Goal: Task Accomplishment & Management: Use online tool/utility

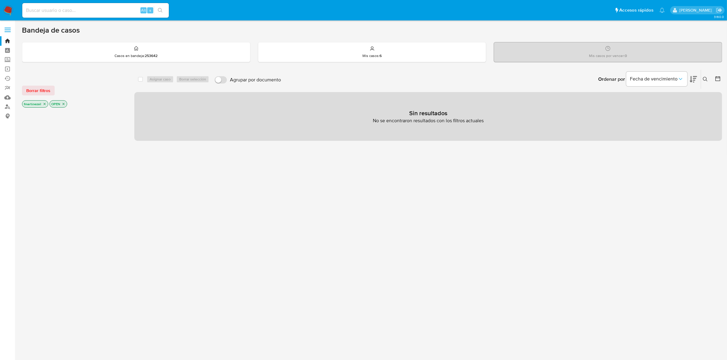
click at [109, 9] on input at bounding box center [95, 10] width 147 height 8
paste input "775095940"
type input "775095940"
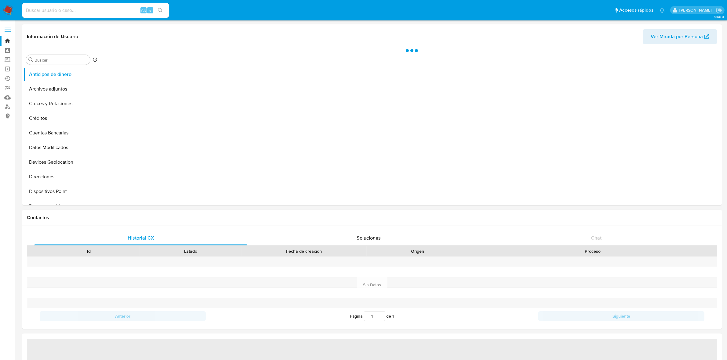
select select "10"
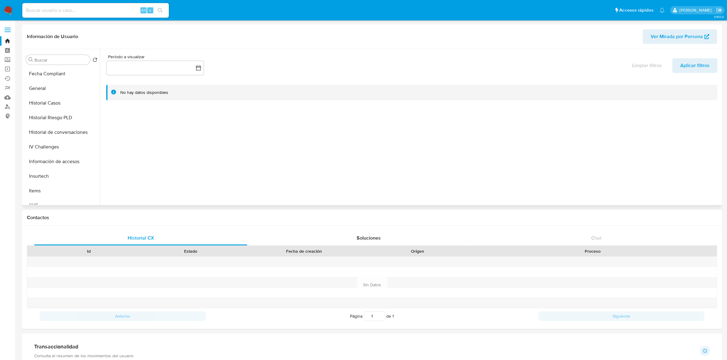
scroll to position [153, 0]
click at [40, 202] on button "KYC" at bounding box center [59, 200] width 71 height 15
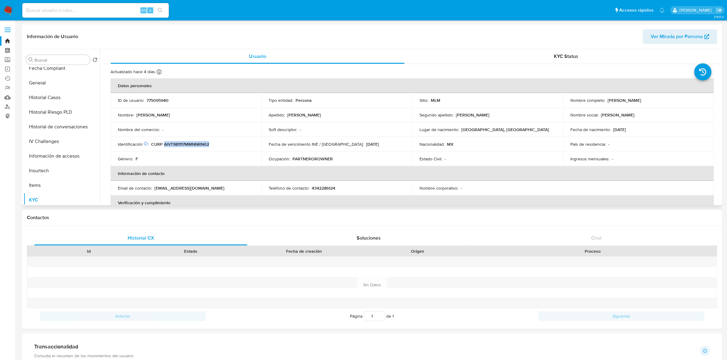
drag, startPoint x: 214, startPoint y: 144, endPoint x: 164, endPoint y: 146, distance: 49.8
click at [164, 146] on div "Identificación CIC: 204168952 : CURP AIVT981117MMNNRN02" at bounding box center [186, 144] width 136 height 5
copy p "AIVT981117MMNNRN02"
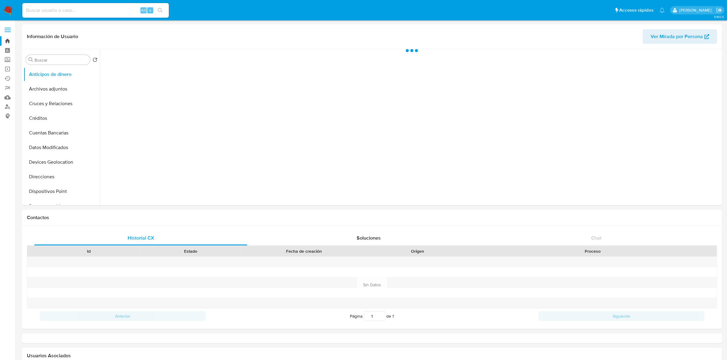
select select "10"
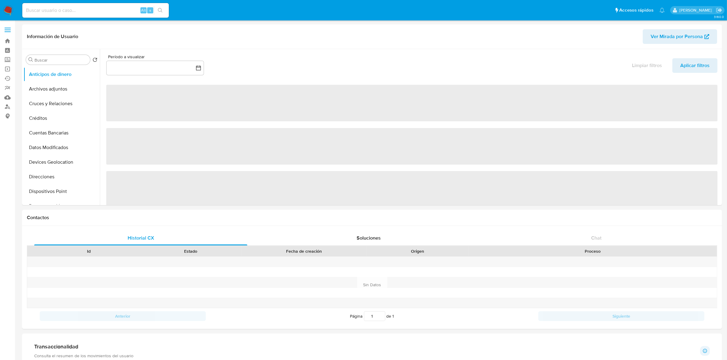
click at [10, 30] on span at bounding box center [8, 30] width 6 height 1
click at [0, 0] on input "checkbox" at bounding box center [0, 0] width 0 height 0
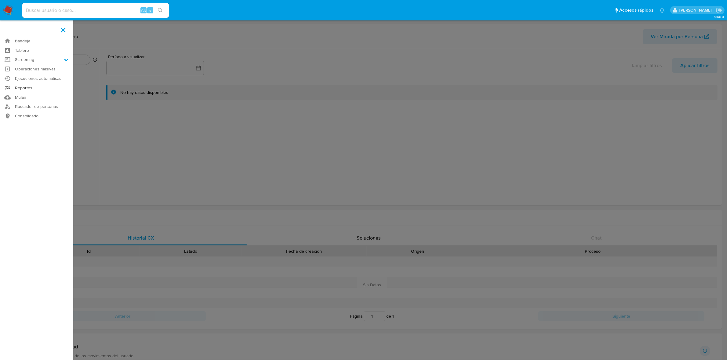
click at [48, 86] on link "Reportes" at bounding box center [36, 87] width 73 height 9
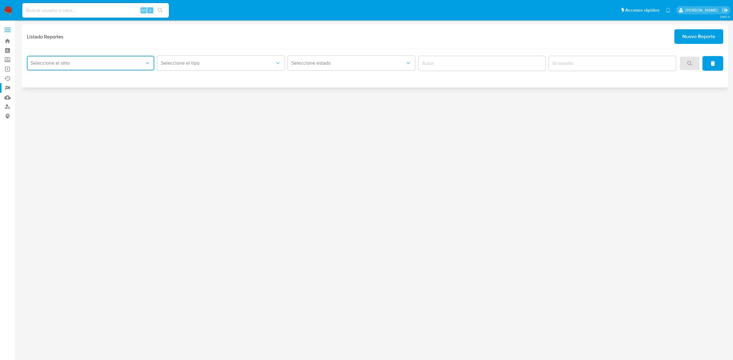
click at [81, 68] on button "Seleccione el sitio" at bounding box center [90, 63] width 127 height 15
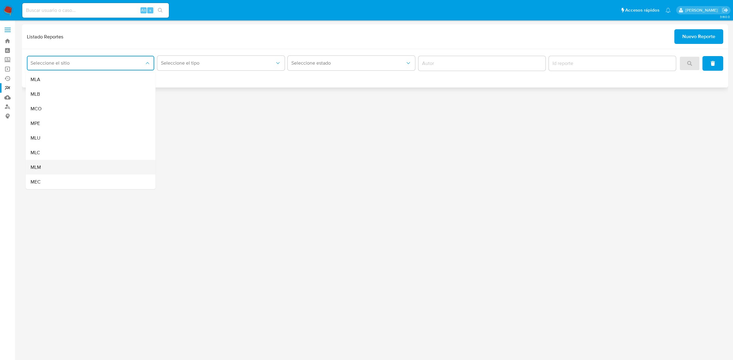
click at [63, 163] on div "MLM" at bounding box center [89, 167] width 116 height 15
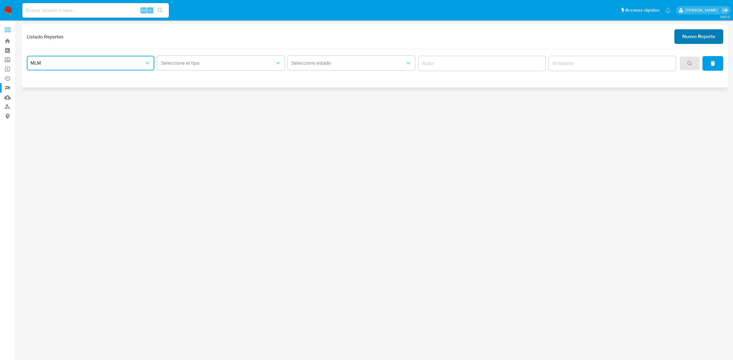
click at [706, 43] on span "Nuevo Reporte" at bounding box center [698, 36] width 33 height 13
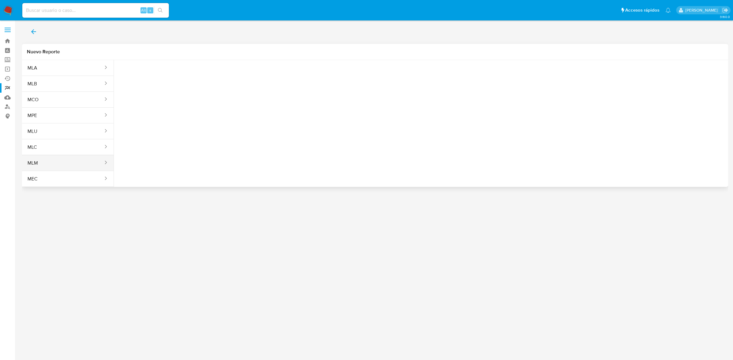
click at [101, 163] on div "sites" at bounding box center [104, 163] width 10 height 7
click at [106, 164] on icon "sites" at bounding box center [106, 163] width 6 height 6
click at [104, 161] on icon "sites" at bounding box center [106, 163] width 6 height 6
click at [101, 168] on div "sites" at bounding box center [104, 163] width 10 height 16
click at [104, 165] on button "MLM" at bounding box center [63, 163] width 82 height 15
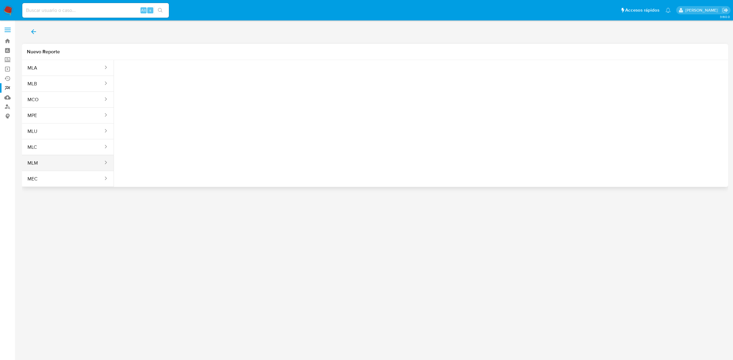
click at [104, 165] on button "MLM" at bounding box center [63, 163] width 82 height 15
click at [175, 71] on button "Seleccione una opcion" at bounding box center [152, 76] width 67 height 15
click at [166, 93] on div "LEGAJO UNICO" at bounding box center [150, 92] width 56 height 15
click at [205, 77] on span "RFC" at bounding box center [221, 76] width 54 height 6
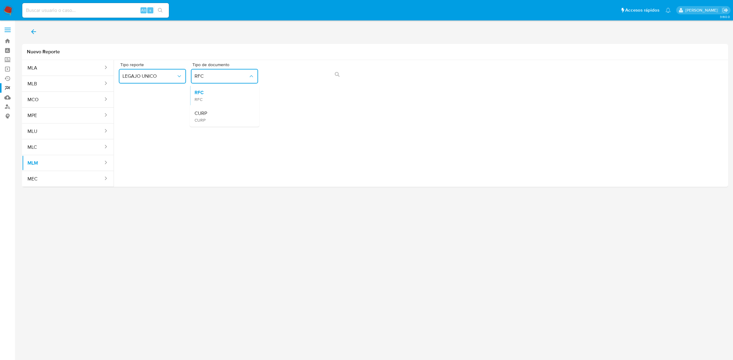
click at [215, 114] on div "CURP CURP" at bounding box center [222, 116] width 56 height 21
click at [342, 74] on button "action-search" at bounding box center [337, 74] width 21 height 15
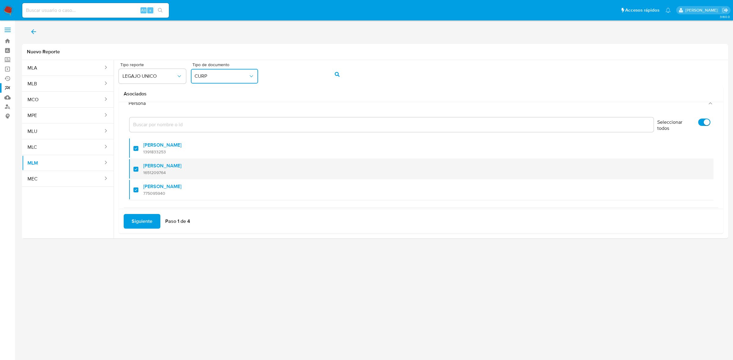
scroll to position [25, 0]
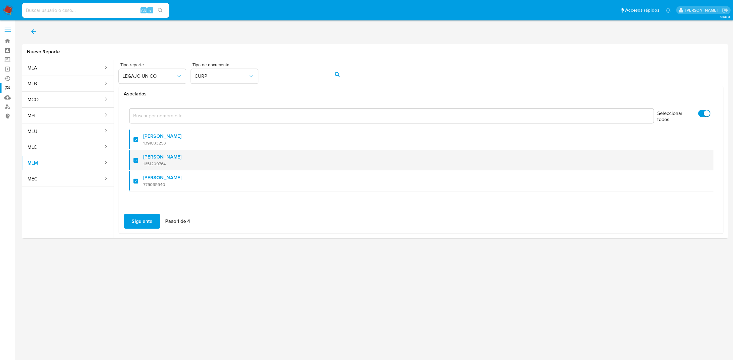
click at [136, 164] on div at bounding box center [138, 160] width 10 height 14
checkbox input "false"
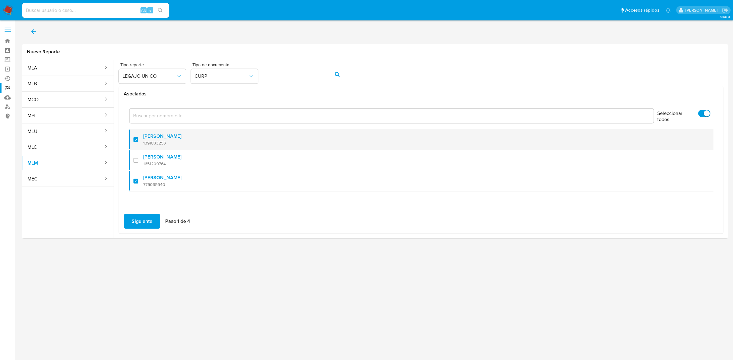
click at [138, 142] on div at bounding box center [138, 139] width 10 height 14
checkbox input "false"
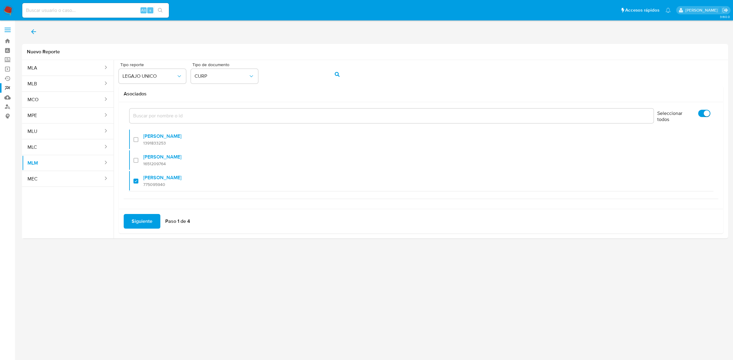
click at [138, 225] on span "Siguiente" at bounding box center [142, 221] width 21 height 13
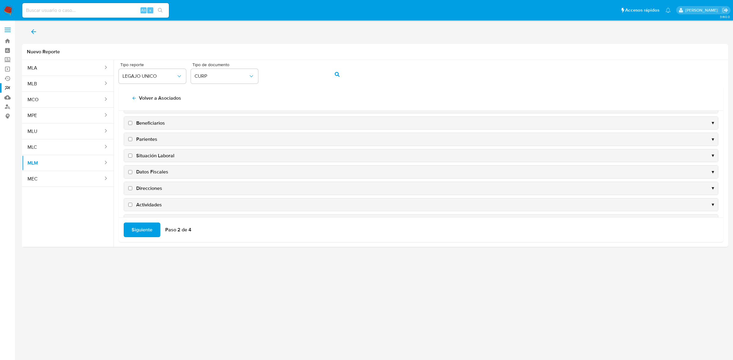
click at [159, 120] on span "Beneficiarios" at bounding box center [150, 123] width 29 height 7
click at [132, 121] on input "Beneficiarios" at bounding box center [130, 123] width 4 height 4
checkbox input "true"
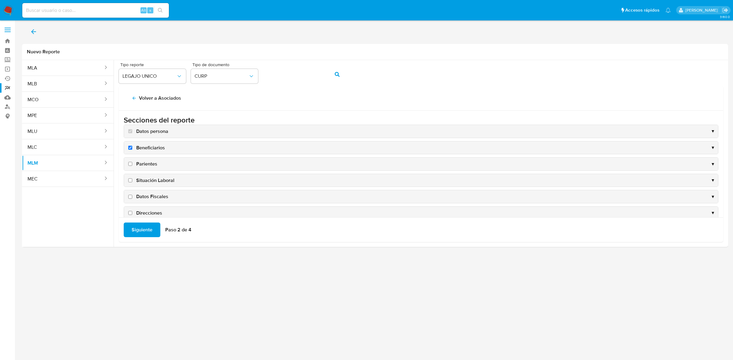
click at [152, 164] on span "Parientes" at bounding box center [146, 164] width 21 height 7
click at [132, 164] on input "Parientes" at bounding box center [130, 164] width 4 height 4
checkbox input "true"
click at [164, 183] on span "Situación Laboral" at bounding box center [155, 180] width 38 height 7
click at [132, 183] on input "Situación Laboral" at bounding box center [130, 181] width 4 height 4
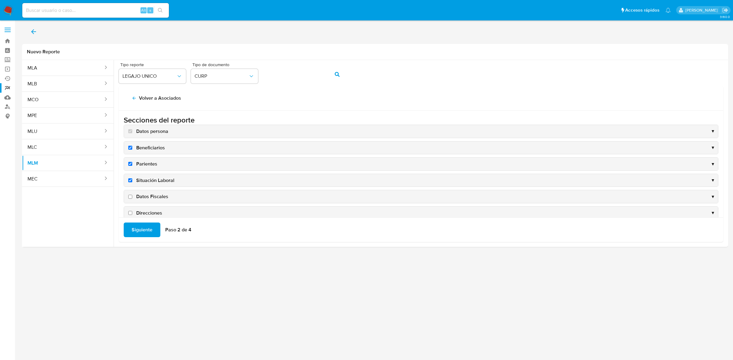
checkbox input "true"
click at [158, 196] on span "Datos Fiscales" at bounding box center [152, 197] width 32 height 7
click at [132, 196] on input "Datos Fiscales" at bounding box center [130, 197] width 4 height 4
checkbox input "true"
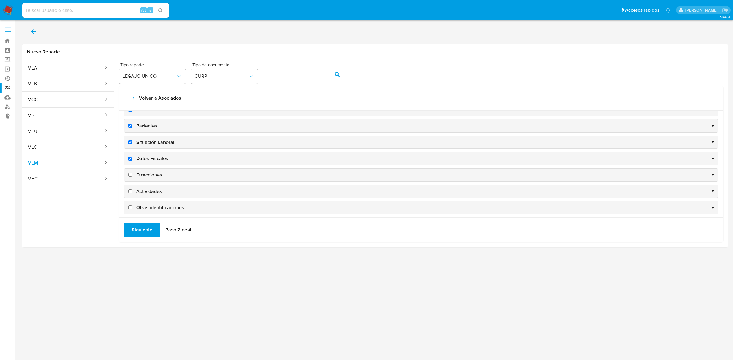
click at [150, 175] on span "Direcciones" at bounding box center [149, 175] width 26 height 7
click at [132, 175] on input "Direcciones" at bounding box center [130, 175] width 4 height 4
checkbox input "true"
click at [144, 196] on div "Actividades ▼" at bounding box center [421, 191] width 594 height 13
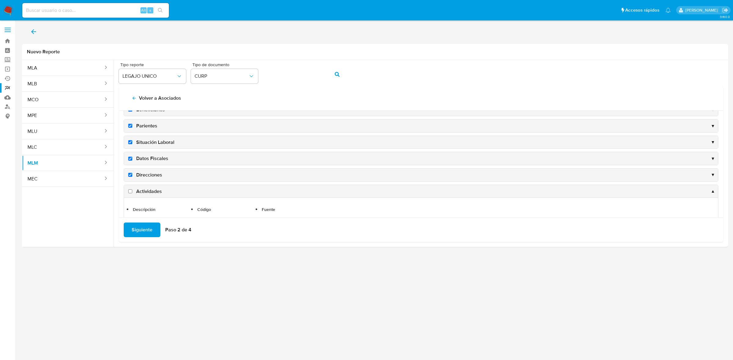
click at [150, 193] on span "Actividades" at bounding box center [149, 191] width 26 height 7
click at [132, 193] on input "Actividades" at bounding box center [130, 192] width 4 height 4
checkbox input "true"
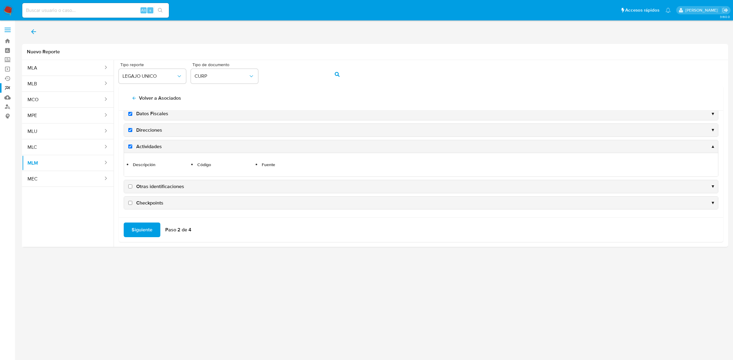
click at [145, 188] on span "Otras identificaciones" at bounding box center [160, 186] width 48 height 7
click at [132, 188] on input "Otras identificaciones" at bounding box center [130, 187] width 4 height 4
checkbox input "true"
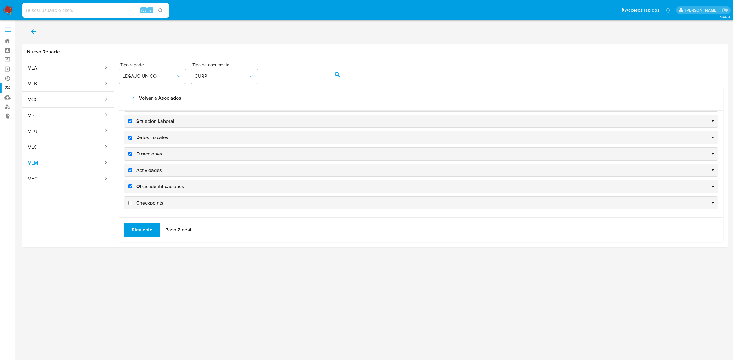
scroll to position [60, 0]
click at [154, 204] on span "Checkpoints" at bounding box center [149, 203] width 27 height 7
click at [132, 204] on input "Checkpoints" at bounding box center [130, 203] width 4 height 4
checkbox input "true"
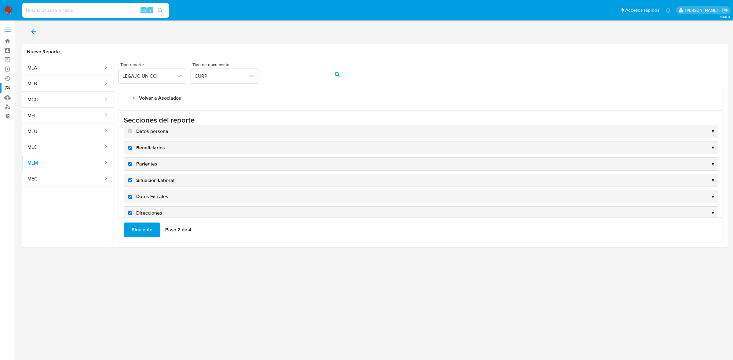
click at [154, 228] on button "Siguiente" at bounding box center [142, 230] width 37 height 15
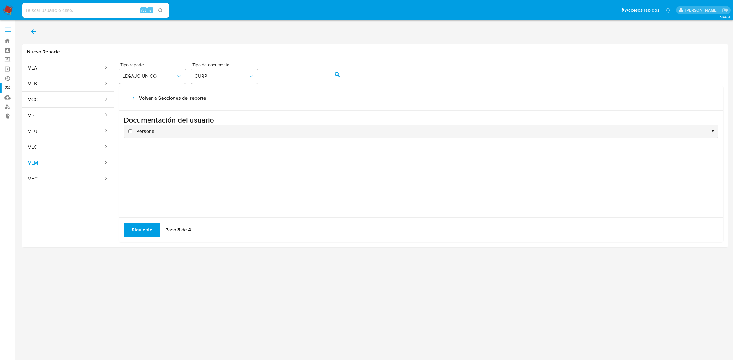
click at [135, 133] on label "Persona" at bounding box center [140, 131] width 27 height 7
click at [132, 133] on input "Persona" at bounding box center [130, 131] width 4 height 4
checkbox input "true"
click at [147, 224] on span "Siguiente" at bounding box center [142, 229] width 21 height 13
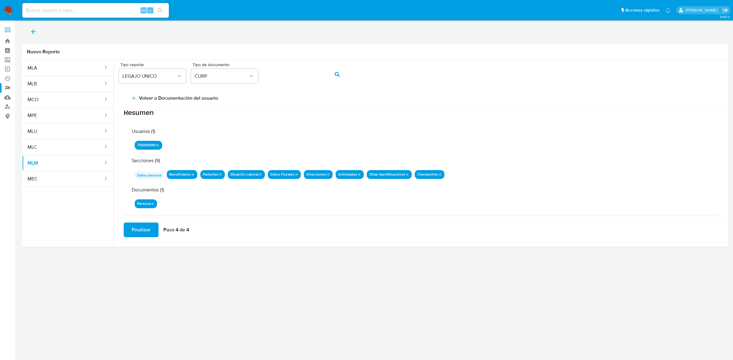
scroll to position [19, 0]
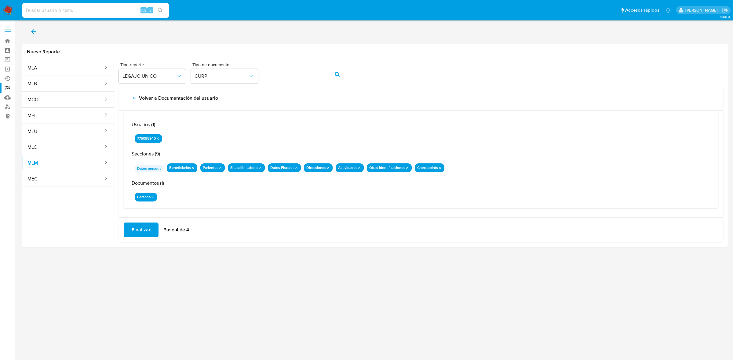
click at [137, 230] on span "Finalizar" at bounding box center [141, 229] width 19 height 13
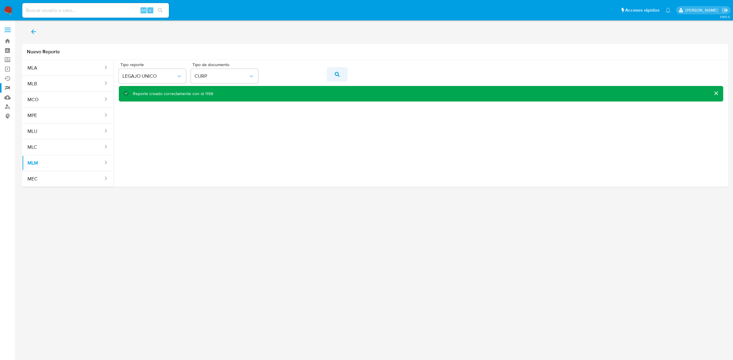
click at [331, 75] on button "action-search" at bounding box center [337, 74] width 21 height 15
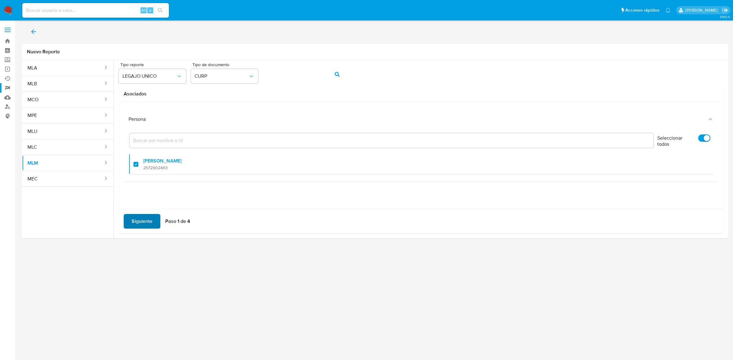
click at [141, 216] on span "Siguiente" at bounding box center [142, 221] width 21 height 13
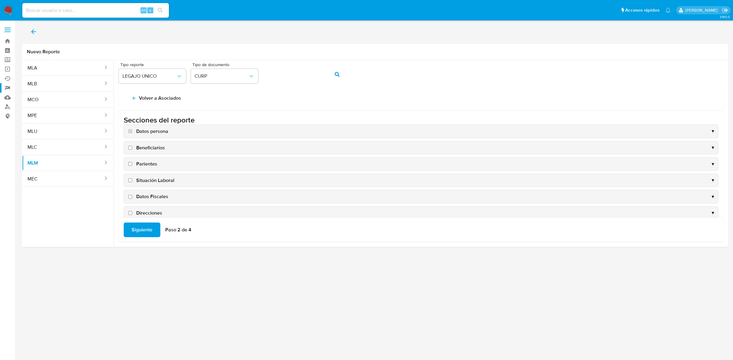
click at [146, 145] on span "Beneficiarios" at bounding box center [150, 148] width 29 height 7
click at [132, 146] on input "Beneficiarios" at bounding box center [130, 148] width 4 height 4
checkbox input "true"
click at [151, 163] on span "Parientes" at bounding box center [146, 164] width 21 height 7
click at [132, 163] on input "Parientes" at bounding box center [130, 164] width 4 height 4
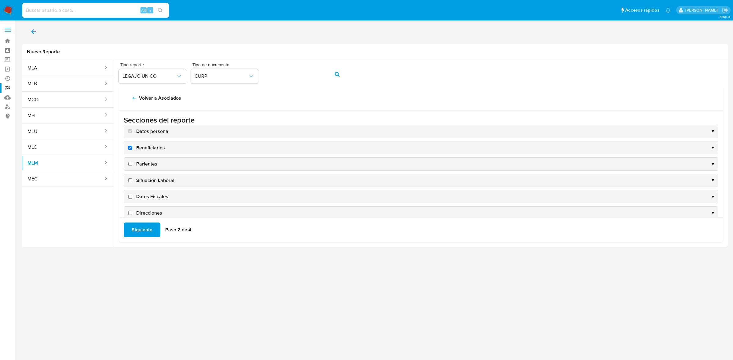
checkbox input "true"
click at [157, 182] on span "Situación Laboral" at bounding box center [155, 180] width 38 height 7
click at [132, 182] on input "Situación Laboral" at bounding box center [130, 181] width 4 height 4
checkbox input "true"
click at [155, 192] on div "Datos Fiscales ▼" at bounding box center [421, 196] width 594 height 13
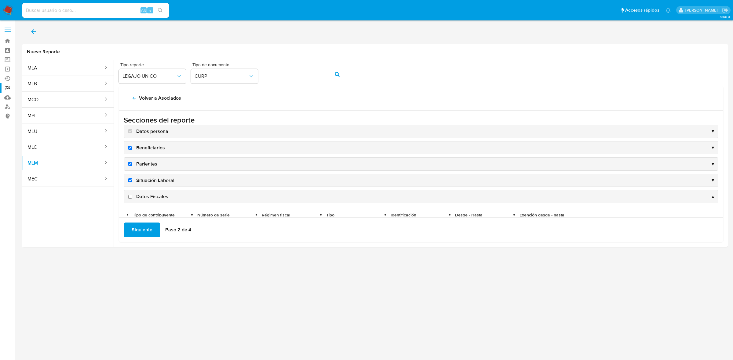
click at [155, 196] on span "Datos Fiscales" at bounding box center [152, 197] width 32 height 7
click at [132, 196] on input "Datos Fiscales" at bounding box center [130, 197] width 4 height 4
checkbox input "true"
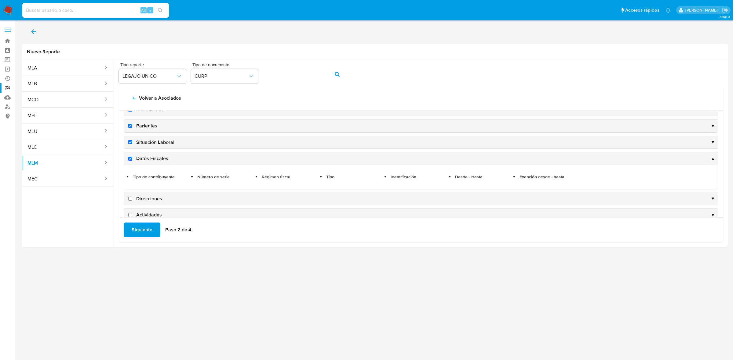
click at [154, 196] on div "Direcciones ▼" at bounding box center [421, 199] width 594 height 13
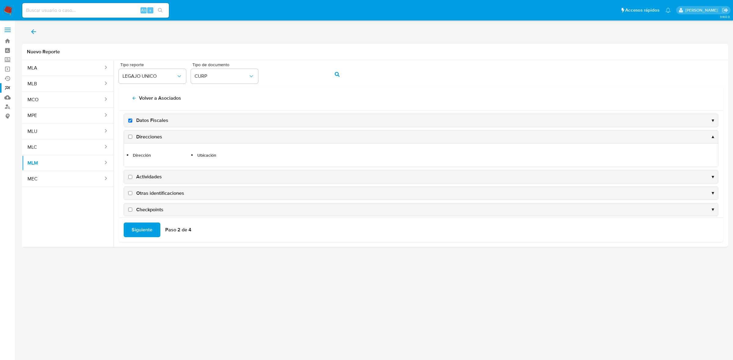
drag, startPoint x: 140, startPoint y: 136, endPoint x: 147, endPoint y: 147, distance: 13.5
click at [140, 136] on span "Direcciones" at bounding box center [149, 137] width 26 height 7
click at [132, 136] on input "Direcciones" at bounding box center [130, 137] width 4 height 4
checkbox input "true"
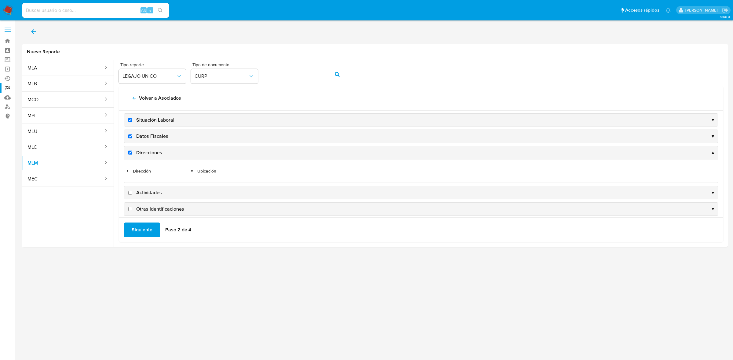
click at [152, 198] on div "Actividades ▼" at bounding box center [421, 192] width 594 height 13
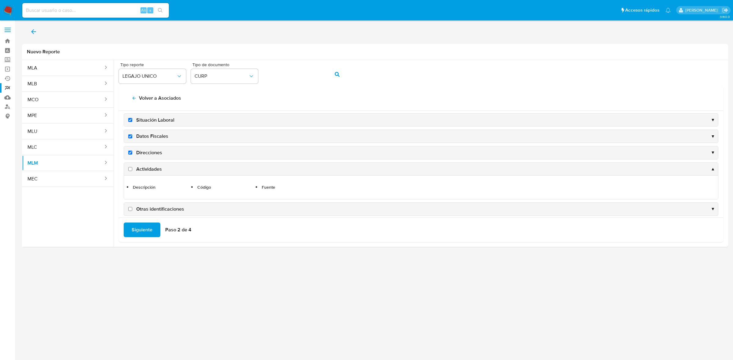
click at [152, 167] on span "Actividades" at bounding box center [149, 169] width 26 height 7
click at [132, 167] on input "Actividades" at bounding box center [130, 169] width 4 height 4
checkbox input "true"
click at [161, 208] on span "Otras identificaciones" at bounding box center [160, 209] width 48 height 7
click at [132, 208] on input "Otras identificaciones" at bounding box center [130, 209] width 4 height 4
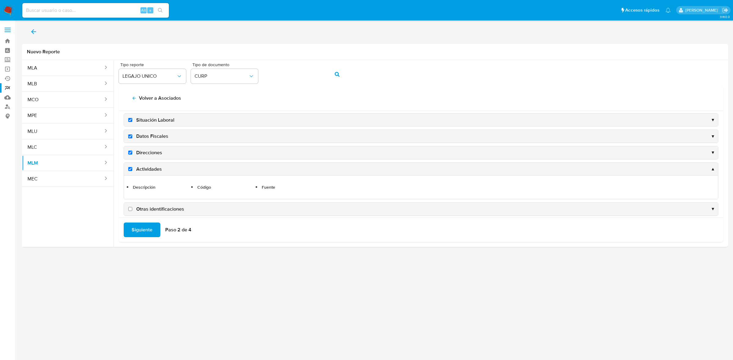
checkbox input "true"
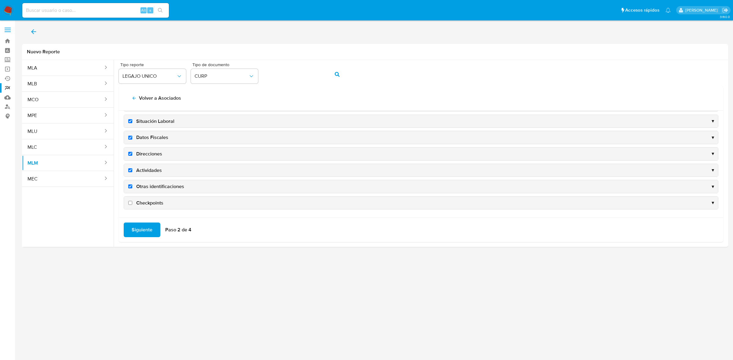
click at [157, 201] on span "Checkpoints" at bounding box center [149, 203] width 27 height 7
click at [132, 201] on input "Checkpoints" at bounding box center [130, 203] width 4 height 4
checkbox input "true"
click at [140, 231] on span "Siguiente" at bounding box center [142, 229] width 21 height 13
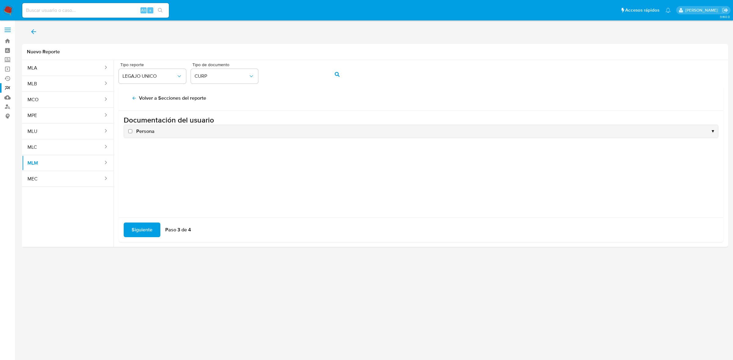
click at [146, 132] on span "Persona" at bounding box center [145, 131] width 18 height 7
click at [132, 132] on input "Persona" at bounding box center [130, 131] width 4 height 4
checkbox input "true"
click at [145, 229] on span "Siguiente" at bounding box center [142, 229] width 21 height 13
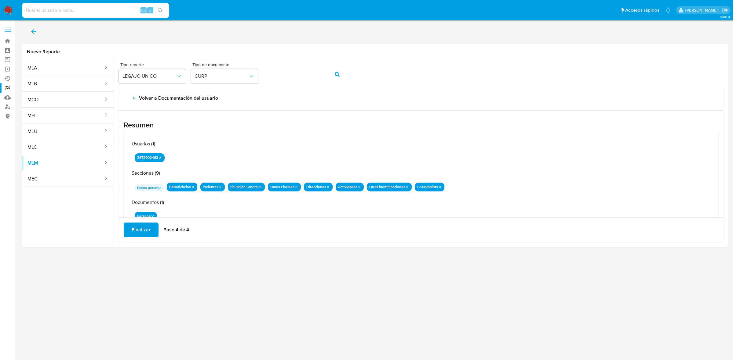
click at [139, 237] on div "Finalizar Paso 4 de 4" at bounding box center [421, 230] width 604 height 25
click at [141, 229] on span "Finalizar" at bounding box center [141, 229] width 19 height 13
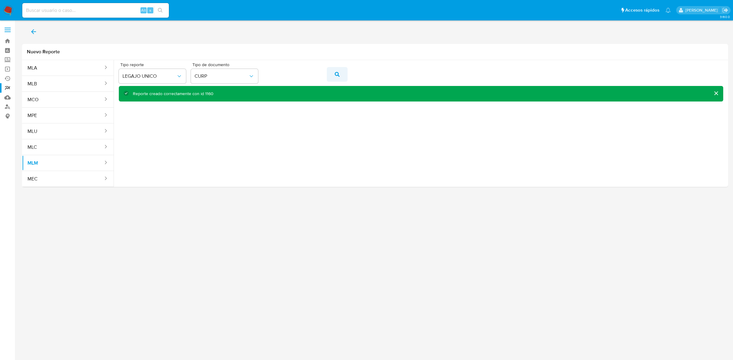
click at [334, 74] on button "action-search" at bounding box center [337, 74] width 21 height 15
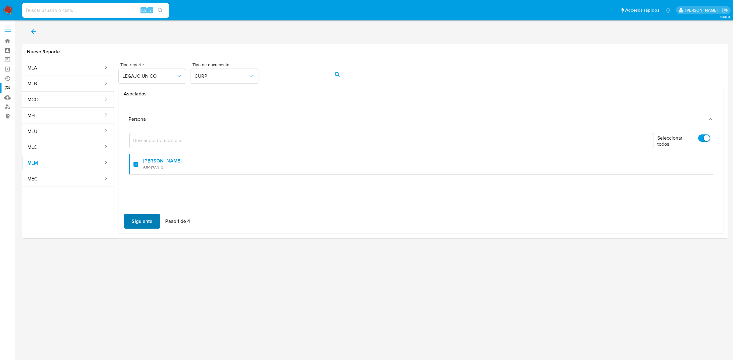
click at [147, 228] on span "Siguiente" at bounding box center [142, 221] width 21 height 13
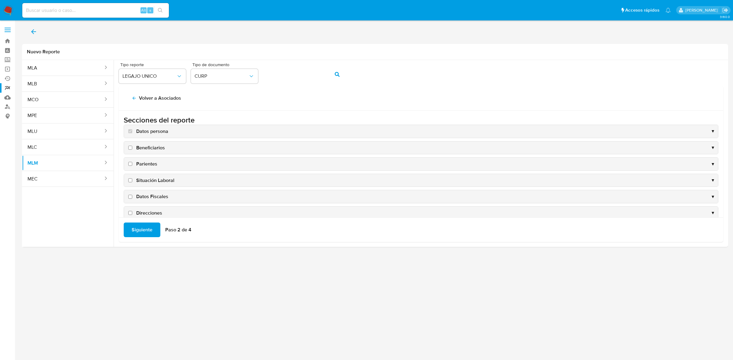
click at [151, 152] on div "Beneficiarios ▼" at bounding box center [421, 148] width 594 height 13
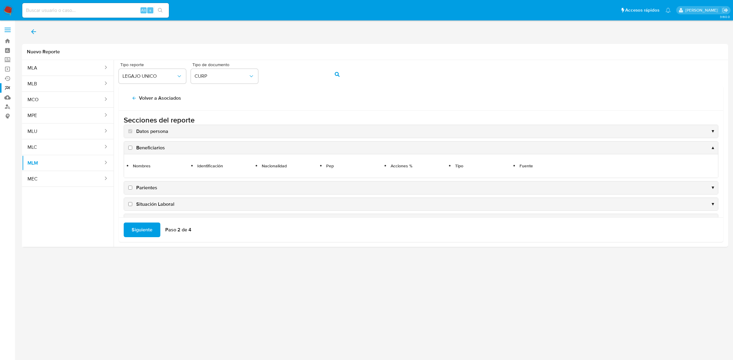
click at [153, 150] on span "Beneficiarios" at bounding box center [150, 148] width 29 height 7
click at [132, 150] on input "Beneficiarios" at bounding box center [130, 148] width 4 height 4
checkbox input "true"
click at [141, 190] on span "Parientes" at bounding box center [146, 188] width 21 height 7
click at [132, 190] on input "Parientes" at bounding box center [130, 188] width 4 height 4
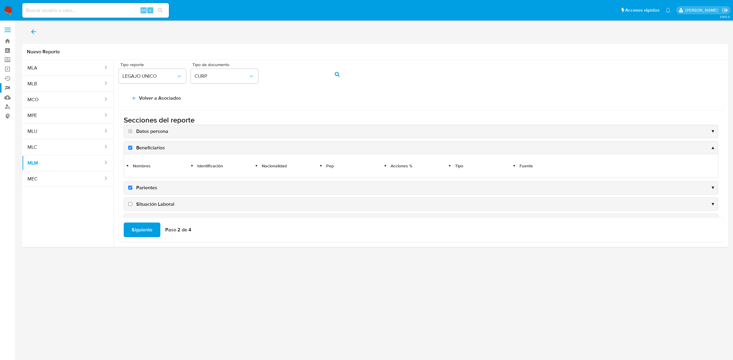
checkbox input "true"
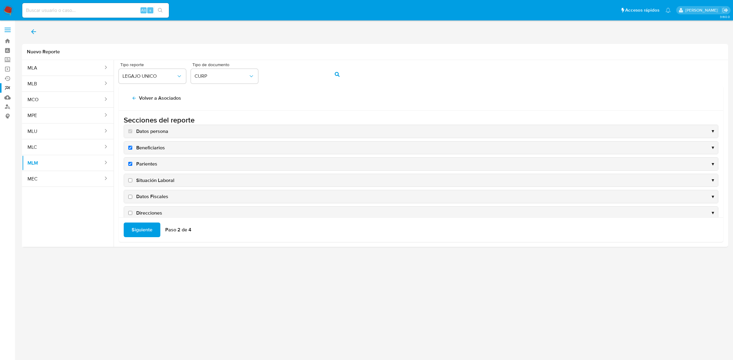
click at [147, 179] on span "Situación Laboral" at bounding box center [155, 180] width 38 height 7
click at [132, 179] on input "Situación Laboral" at bounding box center [130, 181] width 4 height 4
checkbox input "true"
click at [144, 200] on span "Datos Fiscales" at bounding box center [152, 197] width 32 height 7
click at [132, 199] on input "Datos Fiscales" at bounding box center [130, 197] width 4 height 4
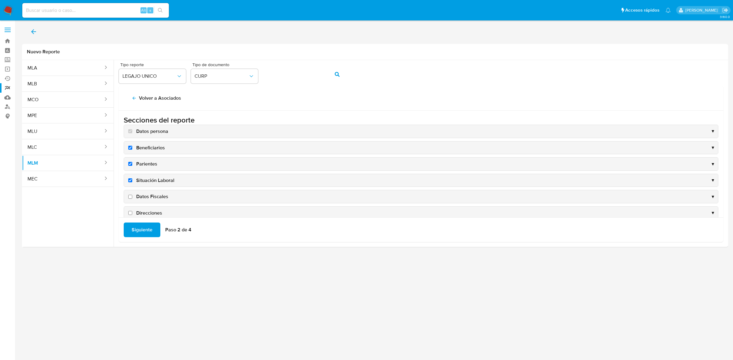
checkbox input "true"
click at [147, 214] on span "Direcciones" at bounding box center [149, 213] width 26 height 7
click at [132, 214] on input "Direcciones" at bounding box center [130, 213] width 4 height 4
checkbox input "true"
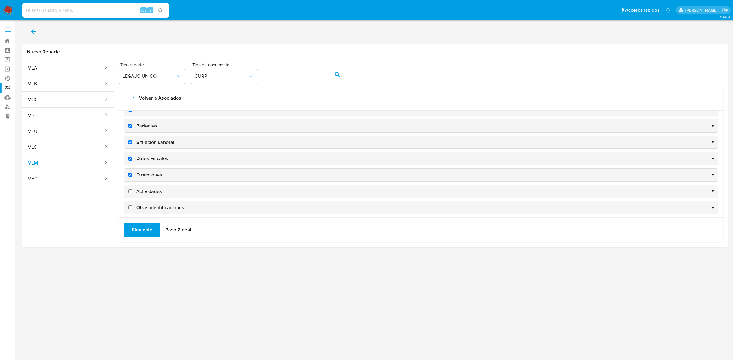
click at [137, 189] on span "Actividades" at bounding box center [149, 191] width 26 height 7
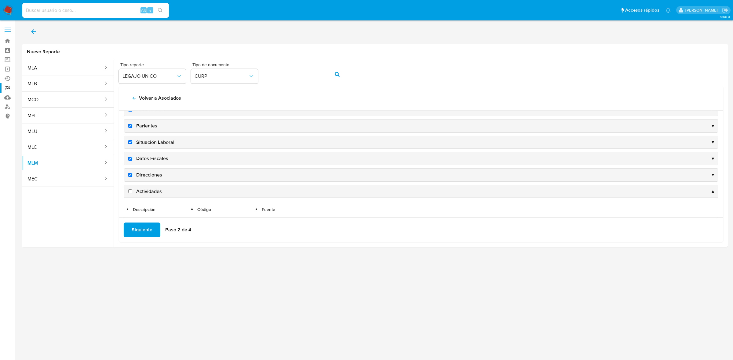
click at [151, 193] on span "Actividades" at bounding box center [149, 191] width 26 height 7
click at [132, 193] on input "Actividades" at bounding box center [130, 192] width 4 height 4
checkbox input "true"
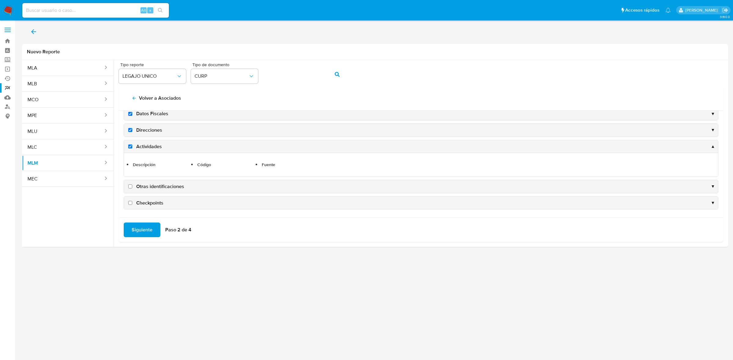
click at [153, 184] on span "Otras identificaciones" at bounding box center [160, 186] width 48 height 7
click at [132, 185] on input "Otras identificaciones" at bounding box center [130, 187] width 4 height 4
checkbox input "true"
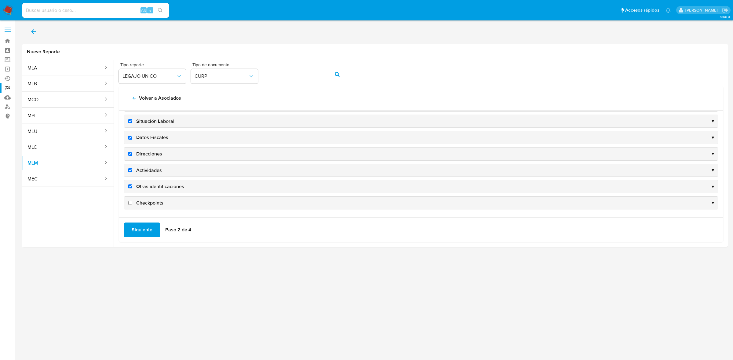
click at [143, 204] on span "Checkpoints" at bounding box center [149, 203] width 27 height 7
click at [132, 204] on input "Checkpoints" at bounding box center [130, 203] width 4 height 4
checkbox input "true"
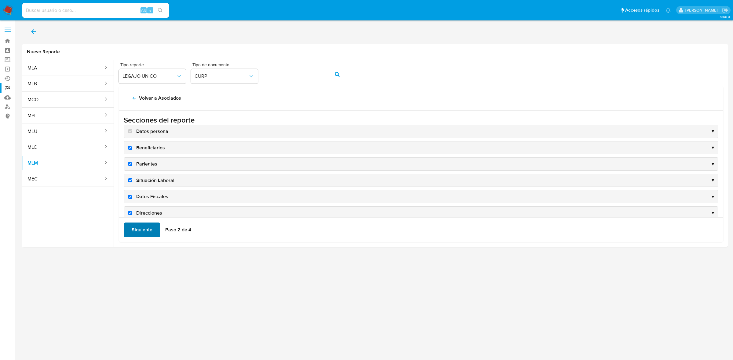
click at [143, 229] on span "Siguiente" at bounding box center [142, 229] width 21 height 13
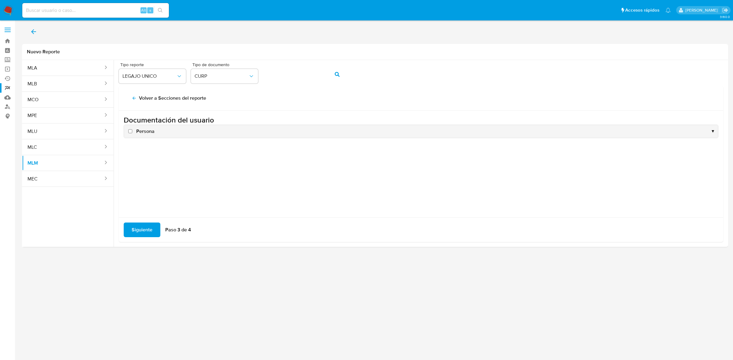
click at [152, 132] on span "Persona" at bounding box center [145, 131] width 18 height 7
click at [132, 132] on input "Persona" at bounding box center [130, 131] width 4 height 4
checkbox input "true"
click at [147, 228] on span "Siguiente" at bounding box center [142, 229] width 21 height 13
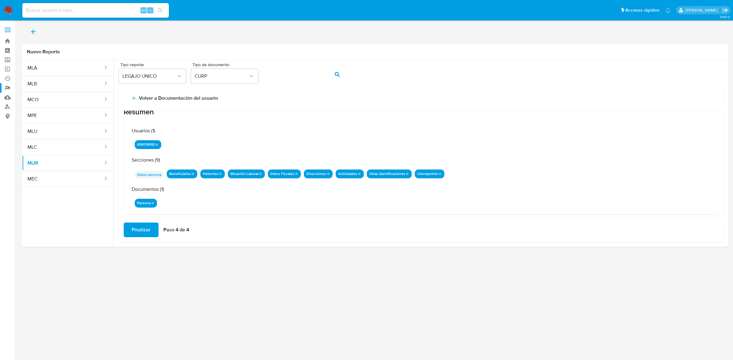
scroll to position [19, 0]
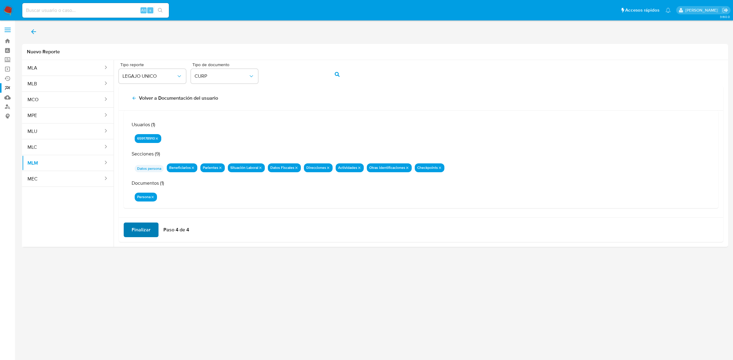
click at [147, 233] on span "Finalizar" at bounding box center [141, 229] width 19 height 13
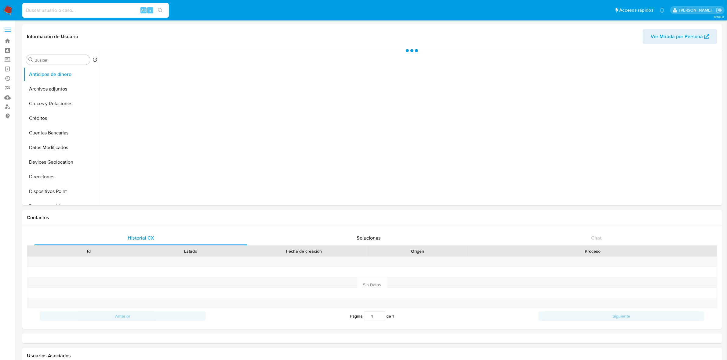
select select "10"
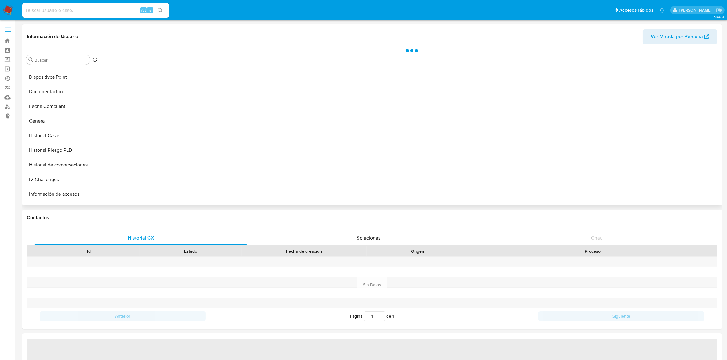
select select "10"
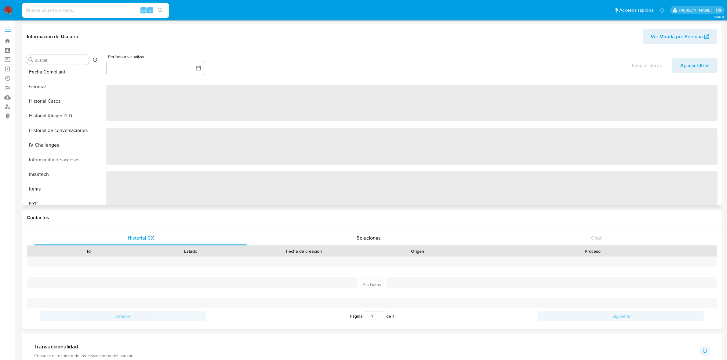
scroll to position [191, 0]
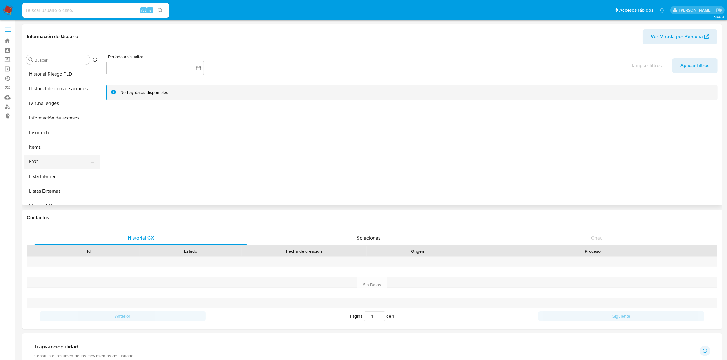
click at [48, 163] on button "KYC" at bounding box center [59, 162] width 71 height 15
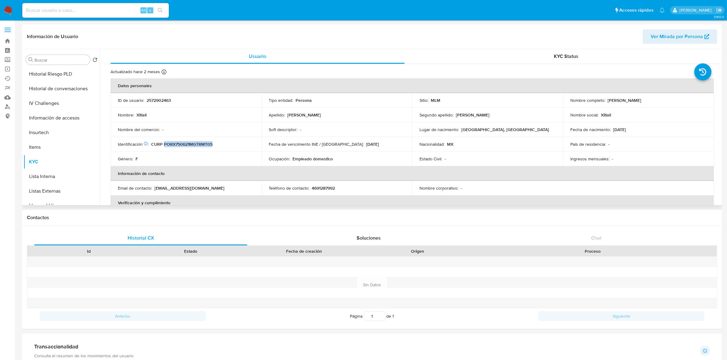
drag, startPoint x: 211, startPoint y: 143, endPoint x: 164, endPoint y: 145, distance: 47.6
click at [164, 145] on p "CURP PORX750621MGTRMT05" at bounding box center [181, 144] width 61 height 5
copy p "PORX750621MGTRMT05"
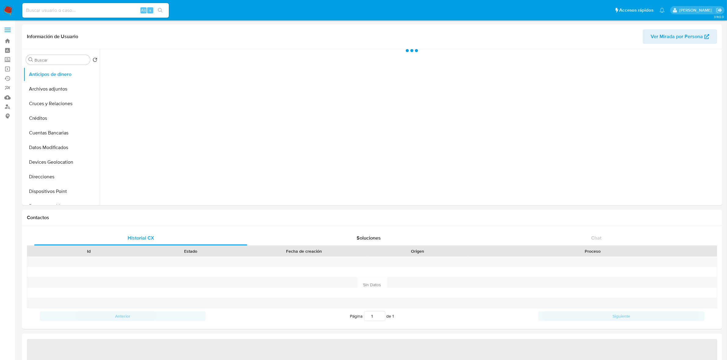
select select "10"
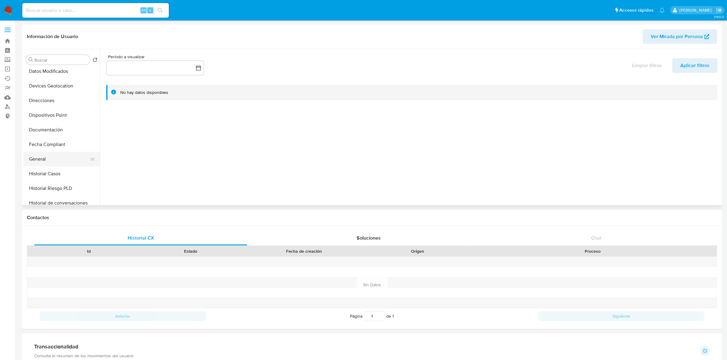
scroll to position [153, 0]
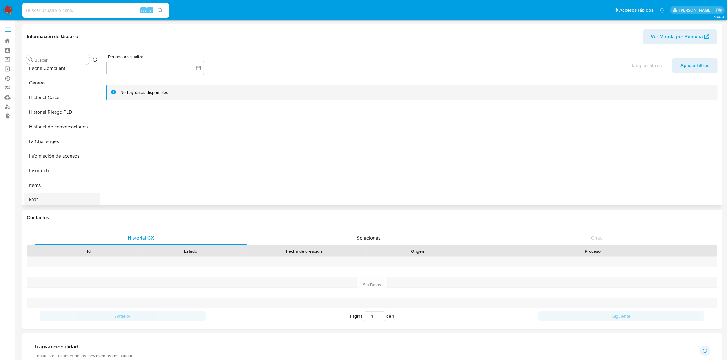
click at [40, 201] on button "KYC" at bounding box center [59, 200] width 71 height 15
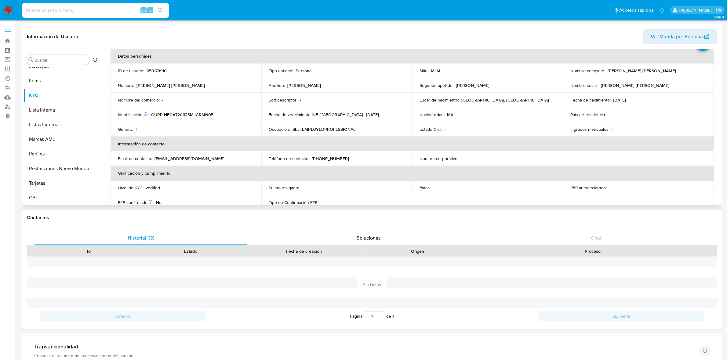
scroll to position [0, 0]
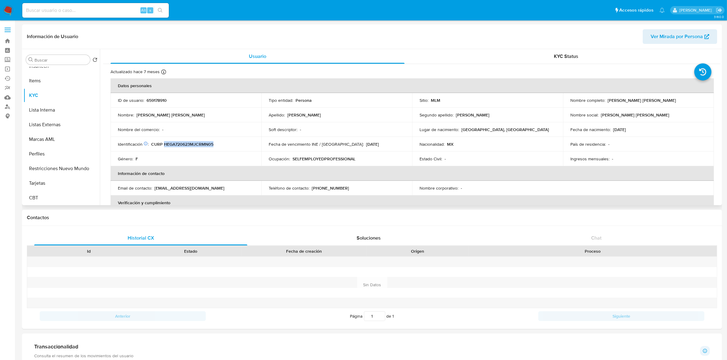
drag, startPoint x: 214, startPoint y: 145, endPoint x: 164, endPoint y: 145, distance: 50.4
click at [164, 145] on div "Identificación CIC: 193771945 : CURP HEGA720623MJCRMN05" at bounding box center [186, 144] width 136 height 5
copy p "HEGA720623MJCRMN05"
